Goal: Transaction & Acquisition: Purchase product/service

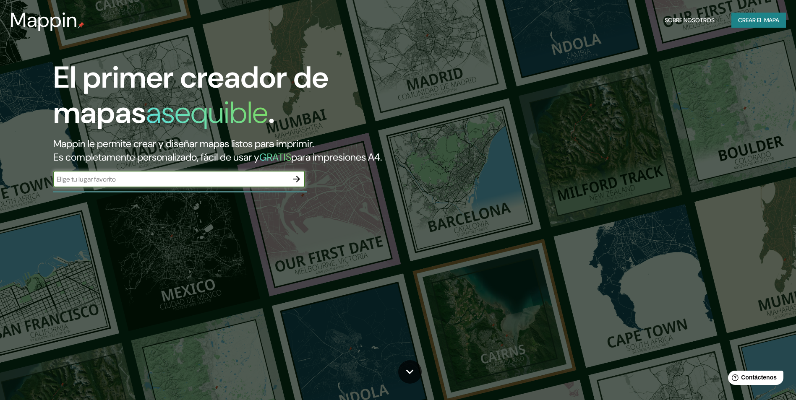
click at [206, 176] on input "text" at bounding box center [170, 180] width 235 height 10
type input "bogota"
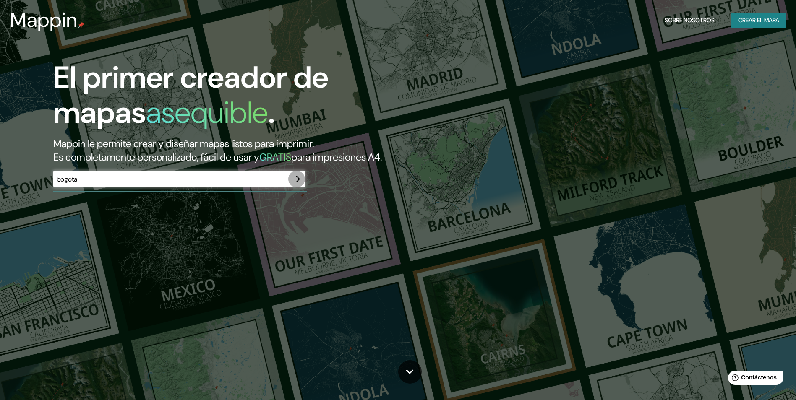
click at [301, 180] on icon "button" at bounding box center [297, 179] width 10 height 10
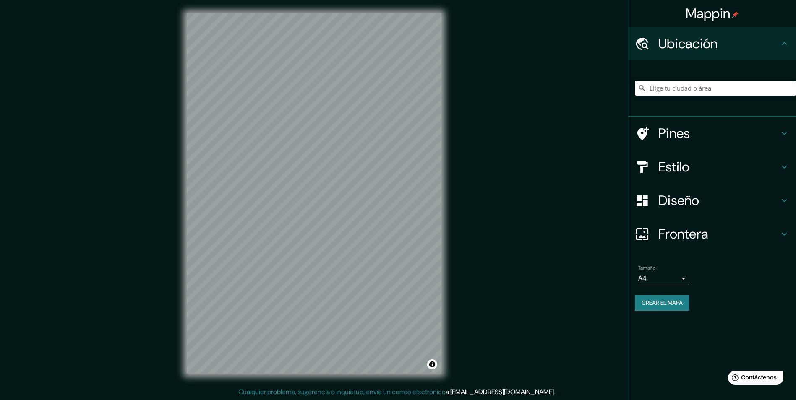
click at [666, 91] on input "Elige tu ciudad o área" at bounding box center [715, 88] width 161 height 15
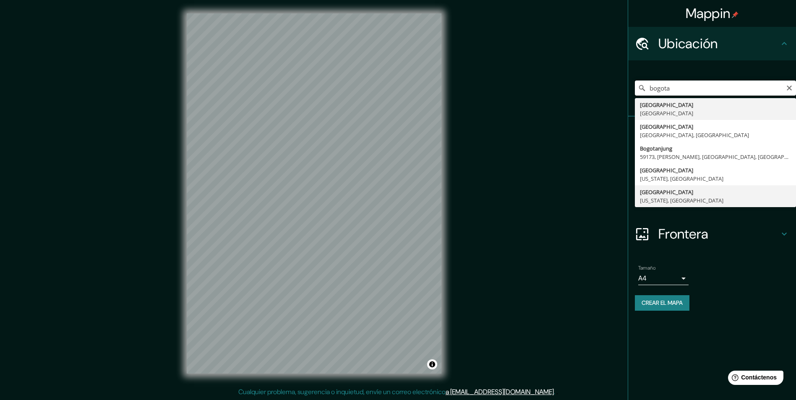
scroll to position [0, 0]
type input "[GEOGRAPHIC_DATA], [GEOGRAPHIC_DATA]"
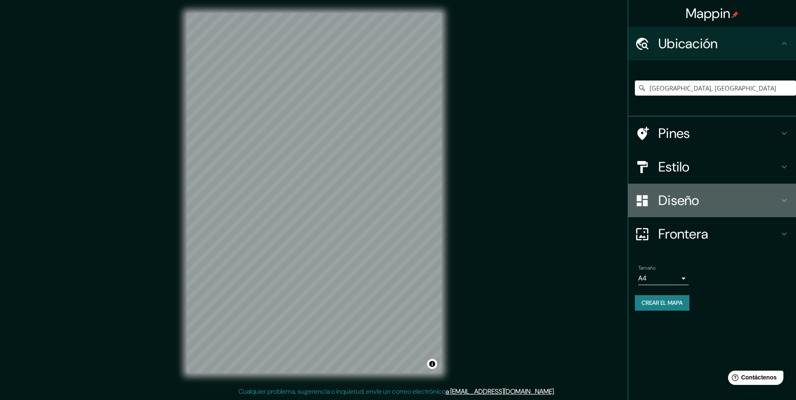
click at [676, 191] on div "Diseño" at bounding box center [712, 201] width 168 height 34
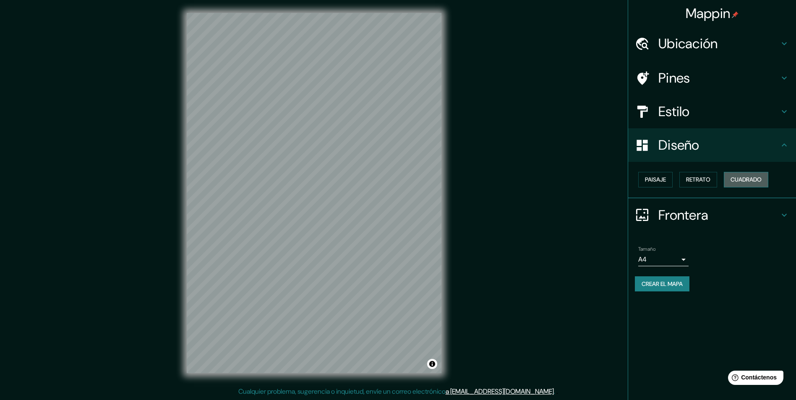
click at [756, 178] on font "Cuadrado" at bounding box center [745, 180] width 31 height 10
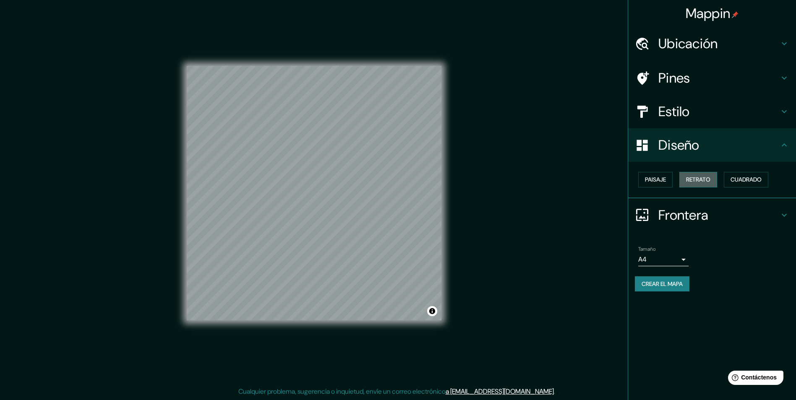
click at [690, 183] on font "Retrato" at bounding box center [698, 180] width 24 height 10
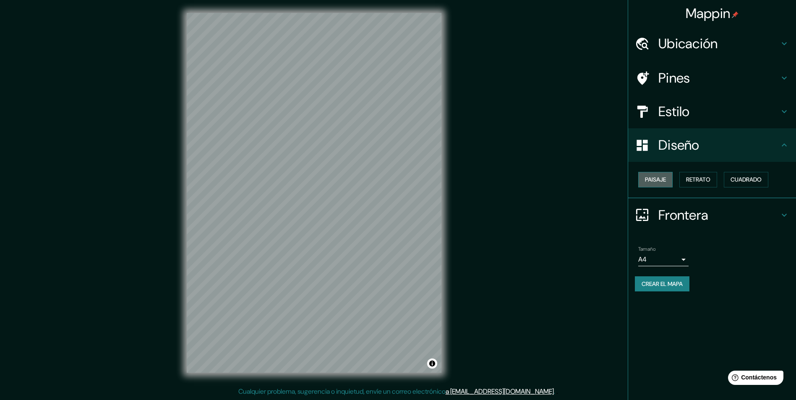
click at [659, 181] on font "Paisaje" at bounding box center [655, 180] width 21 height 10
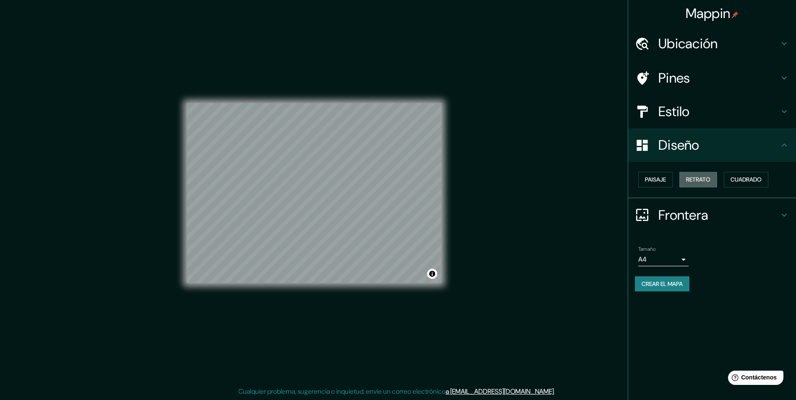
click at [704, 175] on font "Retrato" at bounding box center [698, 180] width 24 height 10
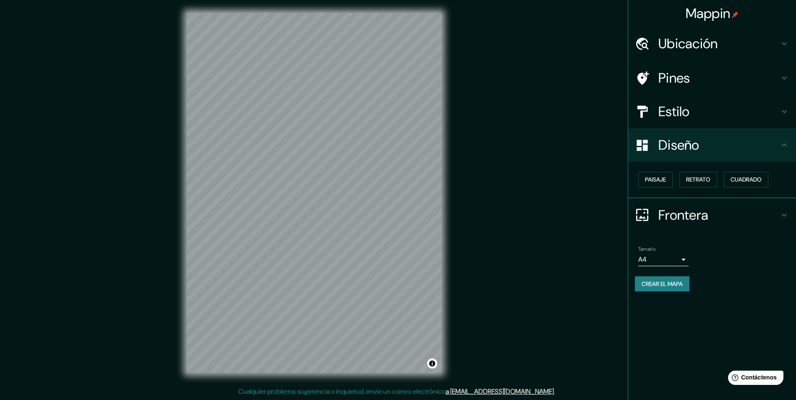
click at [510, 216] on div "Mappin Ubicación [GEOGRAPHIC_DATA], [GEOGRAPHIC_DATA] Pines Estilo Diseño Paisa…" at bounding box center [398, 200] width 796 height 401
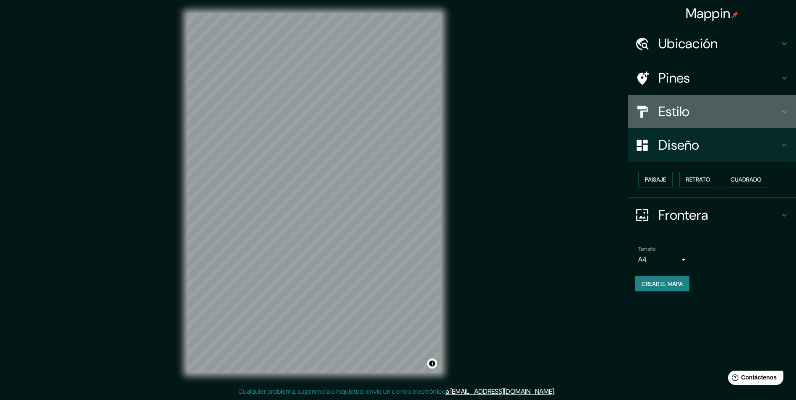
click at [702, 111] on h4 "Estilo" at bounding box center [718, 111] width 121 height 17
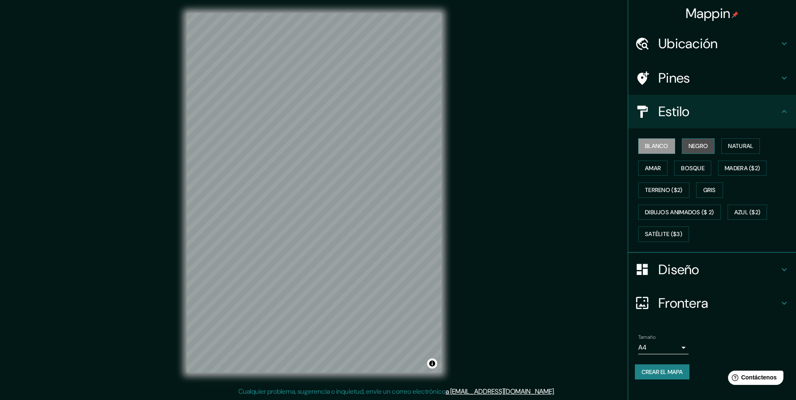
click at [700, 140] on button "Negro" at bounding box center [698, 146] width 33 height 16
click at [687, 142] on button "Negro" at bounding box center [698, 146] width 33 height 16
click at [663, 145] on font "Blanco" at bounding box center [656, 146] width 23 height 10
click at [711, 145] on button "Negro" at bounding box center [698, 146] width 33 height 16
click at [664, 147] on font "Blanco" at bounding box center [656, 146] width 23 height 10
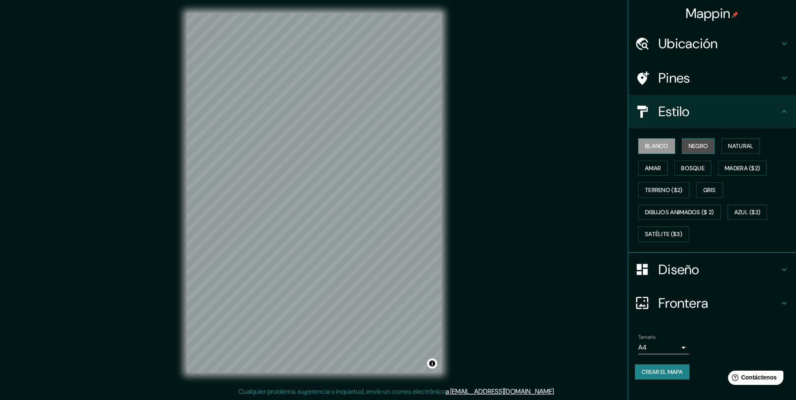
click at [688, 140] on button "Negro" at bounding box center [698, 146] width 33 height 16
click at [665, 142] on font "Blanco" at bounding box center [656, 146] width 23 height 10
click at [696, 140] on button "Negro" at bounding box center [698, 146] width 33 height 16
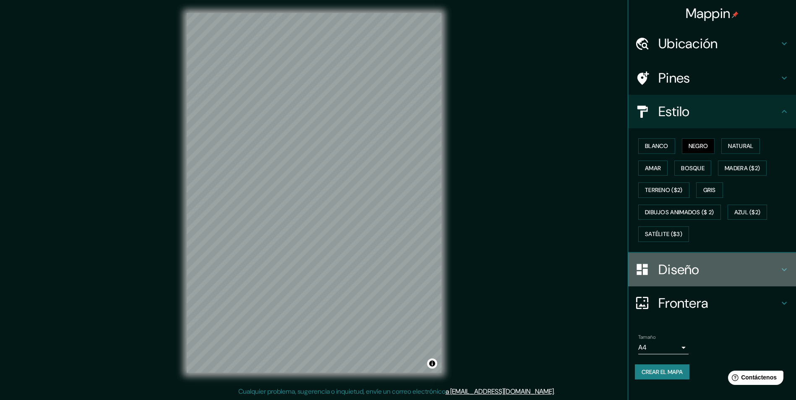
click at [678, 268] on h4 "Diseño" at bounding box center [718, 269] width 121 height 17
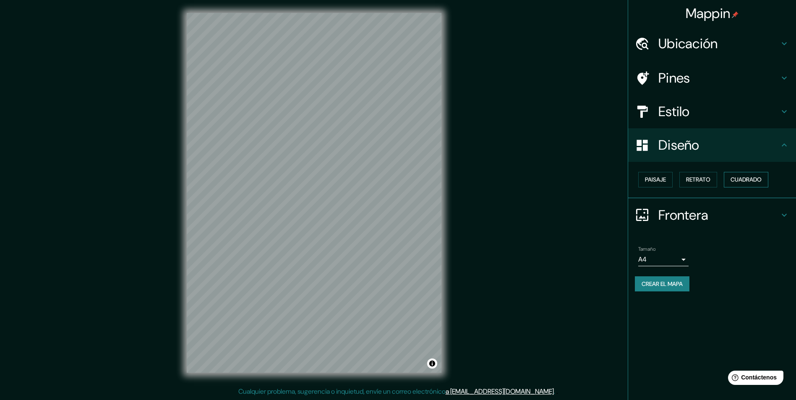
click at [751, 179] on font "Cuadrado" at bounding box center [745, 180] width 31 height 10
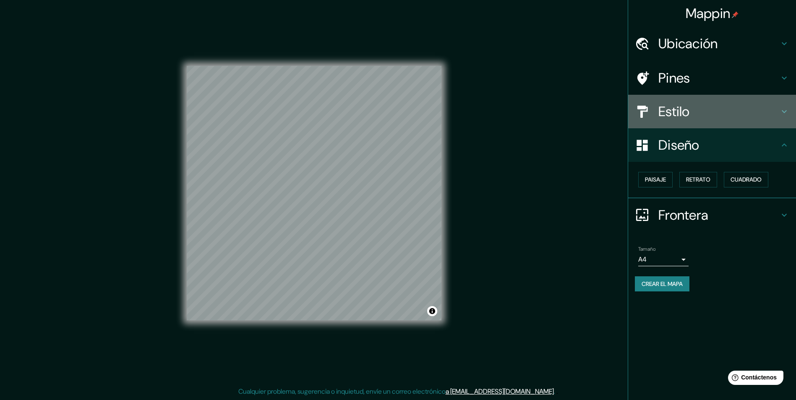
click at [694, 107] on h4 "Estilo" at bounding box center [718, 111] width 121 height 17
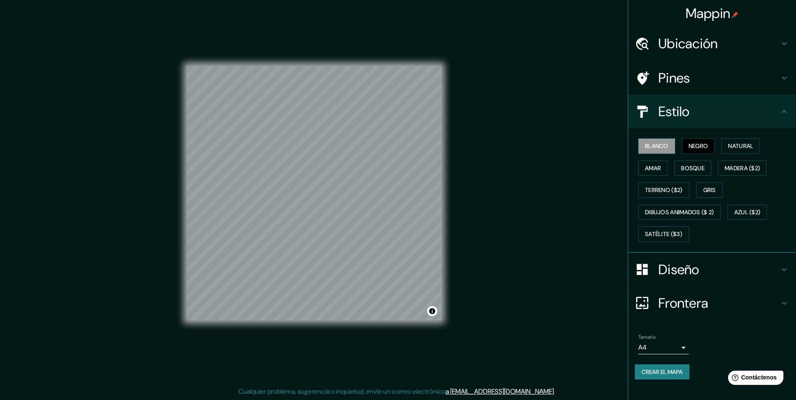
click at [654, 147] on font "Blanco" at bounding box center [656, 146] width 23 height 10
click at [700, 142] on font "Negro" at bounding box center [698, 146] width 20 height 10
click at [669, 369] on font "Crear el mapa" at bounding box center [661, 372] width 41 height 10
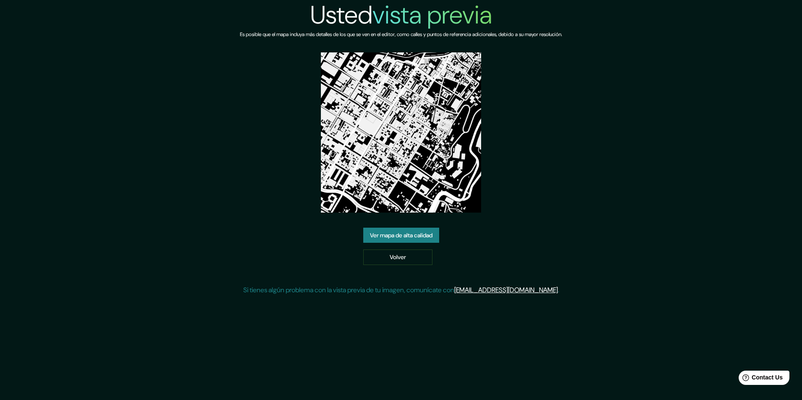
click at [422, 235] on link "Ver mapa de alta calidad" at bounding box center [401, 236] width 76 height 16
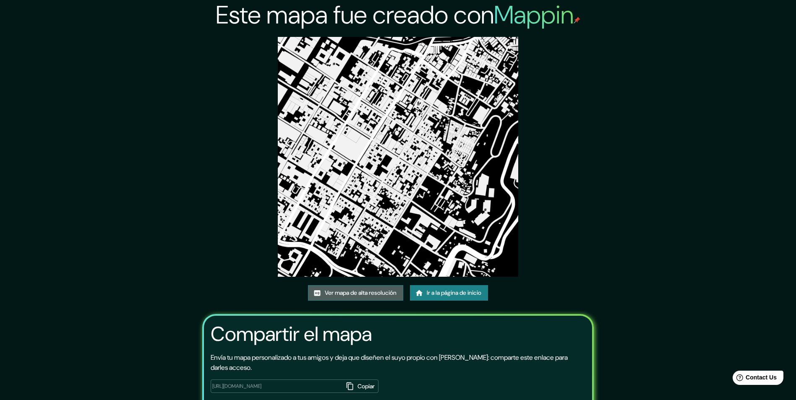
click at [381, 290] on font "Ver mapa de alta resolución" at bounding box center [361, 293] width 72 height 10
